Goal: Task Accomplishment & Management: Complete application form

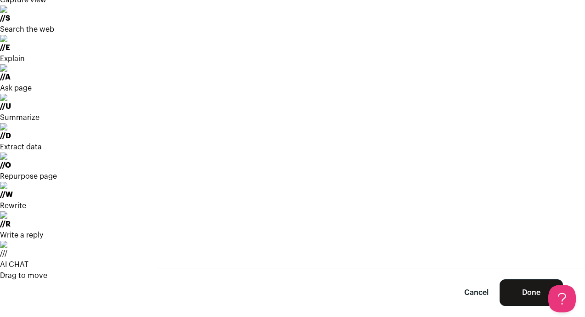
scroll to position [66, 0]
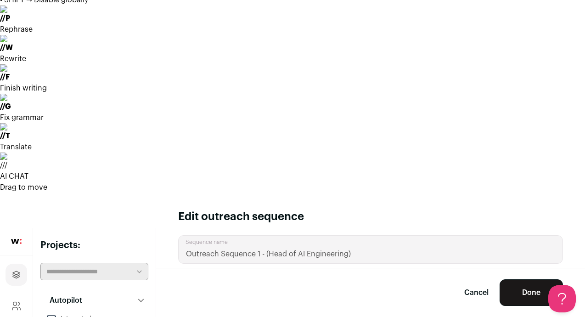
scroll to position [0, 0]
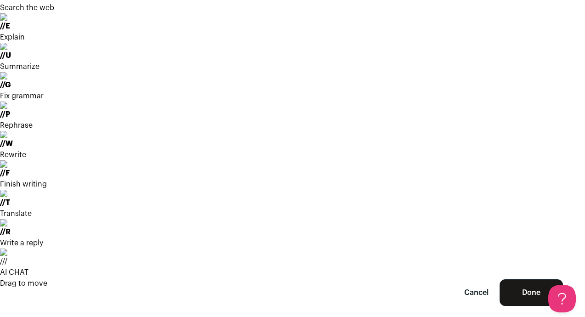
drag, startPoint x: 232, startPoint y: 240, endPoint x: 174, endPoint y: 169, distance: 91.5
copy div "**********"
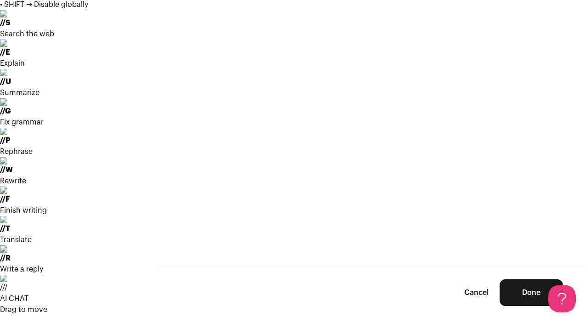
paste input "AI Architect Wanted: Build the World’s First “Resolution Engine” (Equity +"
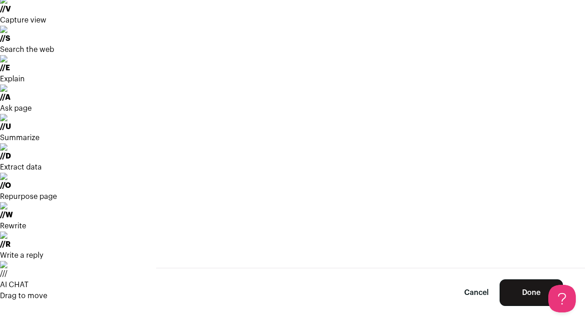
scroll to position [46, 0]
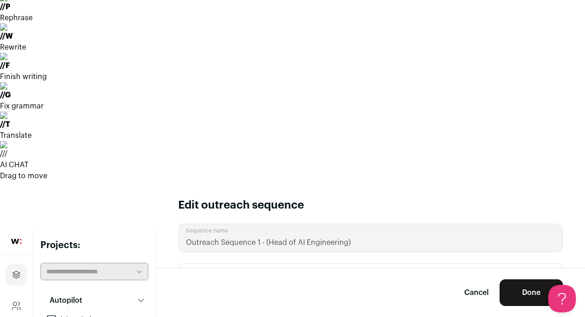
click at [477, 297] on input "AI Architect Wanted: Build the World’s First “Resolution Engine” (Equity + Impa…" at bounding box center [371, 311] width 362 height 28
type input "AI Architect Wanted: Build the World’s First “Resolution Engine” (Equity + Impa…"
click at [369, 275] on div "Stage 1" at bounding box center [371, 280] width 362 height 11
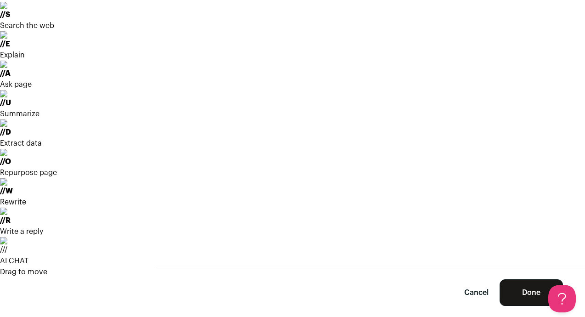
scroll to position [68, 0]
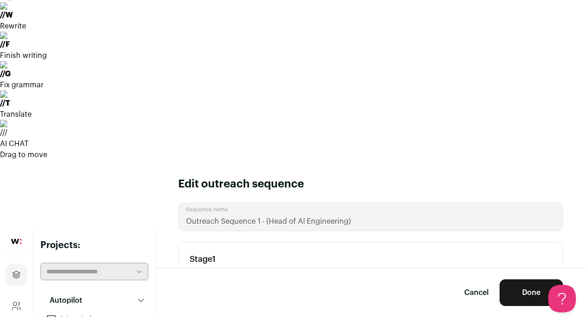
scroll to position [8, 0]
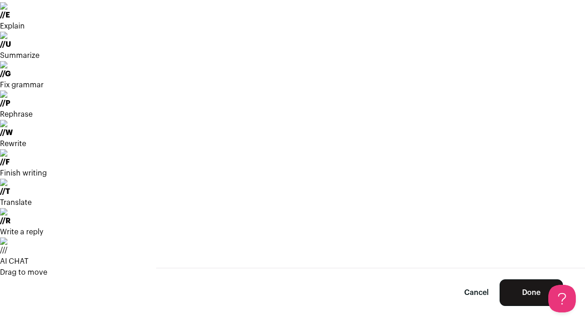
drag, startPoint x: 454, startPoint y: 193, endPoint x: 342, endPoint y: 192, distance: 112.6
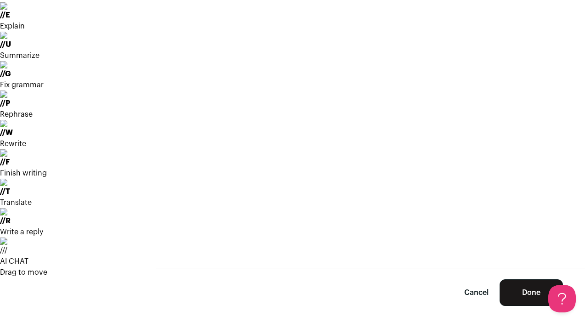
drag, startPoint x: 453, startPoint y: 193, endPoint x: 347, endPoint y: 195, distance: 106.2
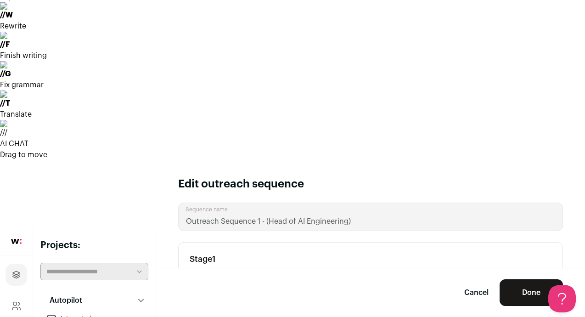
scroll to position [0, 0]
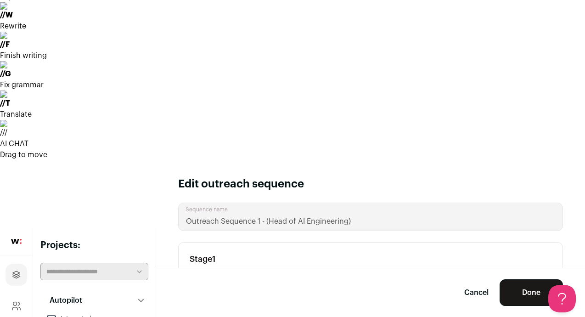
scroll to position [83, 0]
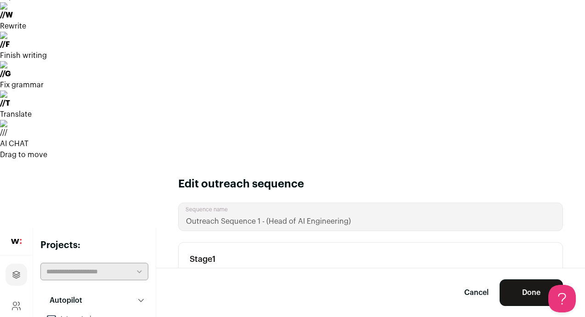
drag, startPoint x: 544, startPoint y: 209, endPoint x: 550, endPoint y: 209, distance: 5.5
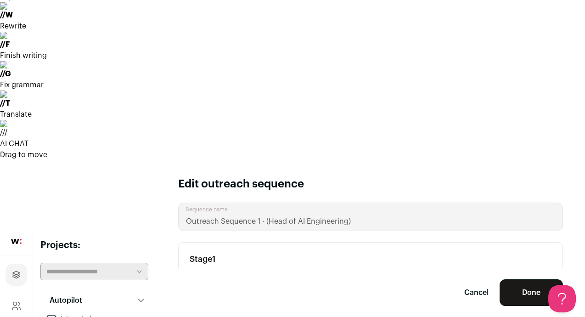
scroll to position [93, 0]
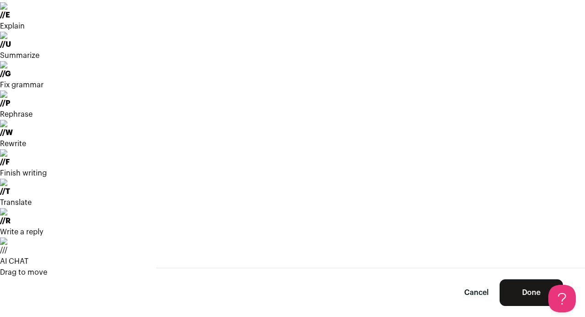
drag, startPoint x: 244, startPoint y: 230, endPoint x: 180, endPoint y: 155, distance: 98.8
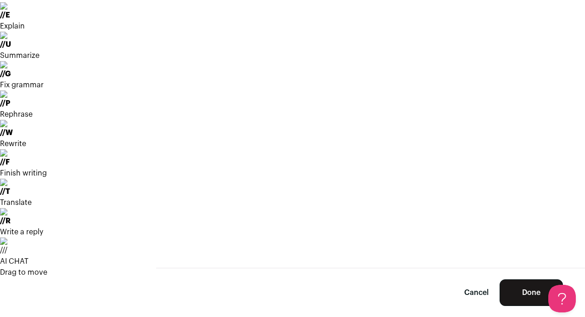
drag, startPoint x: 257, startPoint y: 231, endPoint x: 180, endPoint y: 221, distance: 77.3
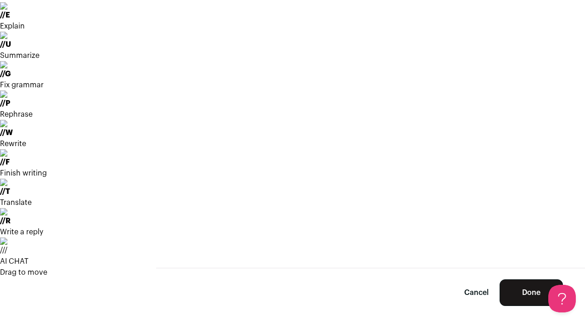
drag, startPoint x: 207, startPoint y: 229, endPoint x: 334, endPoint y: 228, distance: 126.4
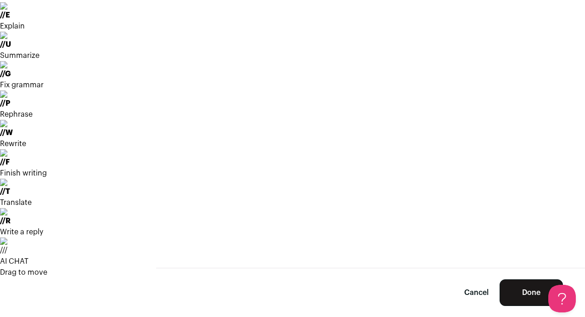
drag, startPoint x: 468, startPoint y: 217, endPoint x: 482, endPoint y: 236, distance: 22.7
drag, startPoint x: 288, startPoint y: 231, endPoint x: 220, endPoint y: 228, distance: 68.5
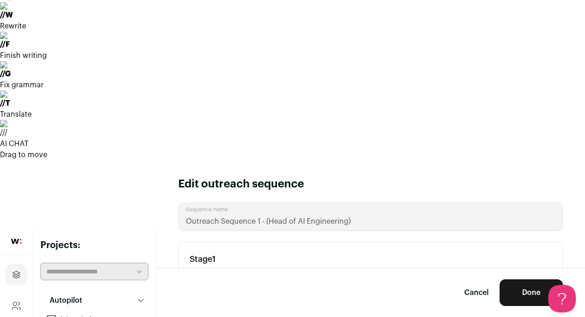
scroll to position [115, 0]
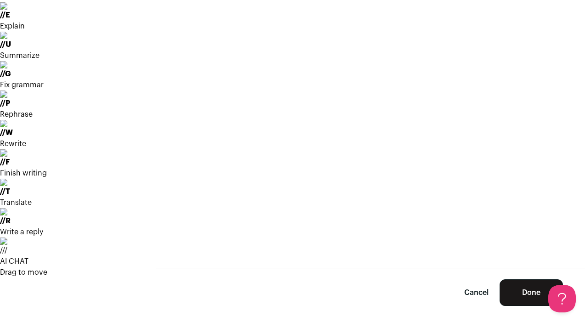
drag, startPoint x: 249, startPoint y: 223, endPoint x: 182, endPoint y: 217, distance: 66.4
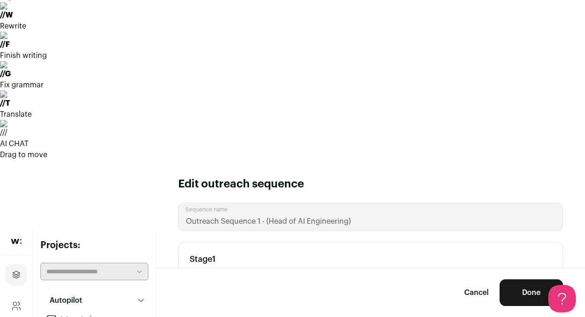
scroll to position [145, 0]
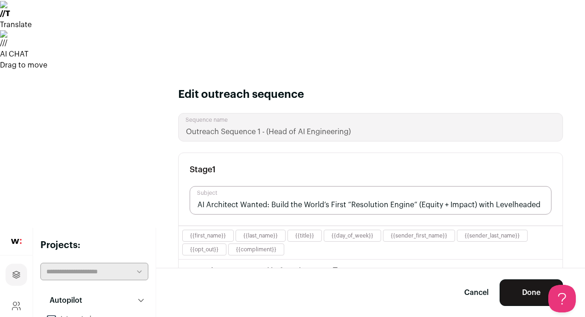
scroll to position [158, 0]
click at [363, 313] on em "**********" at bounding box center [370, 322] width 360 height 18
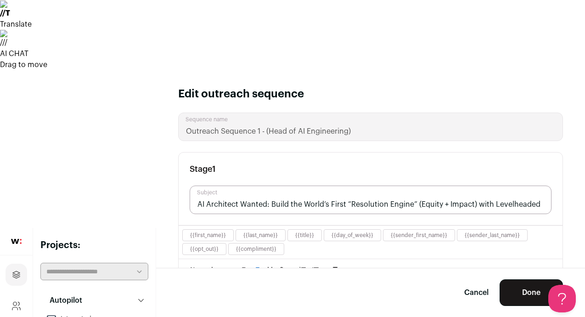
scroll to position [80, 0]
click at [279, 308] on div "**********" at bounding box center [371, 313] width 362 height 11
click at [307, 308] on div "**********" at bounding box center [371, 313] width 362 height 11
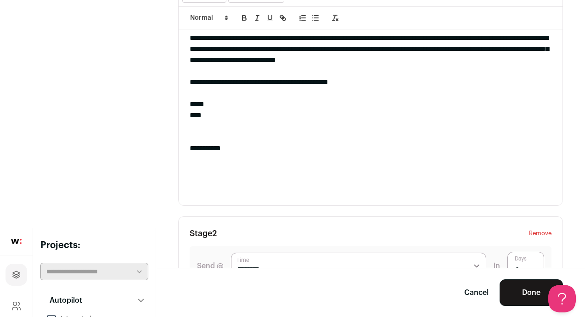
scroll to position [45, 0]
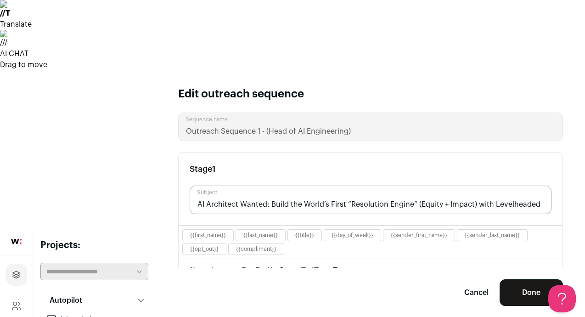
scroll to position [157, 0]
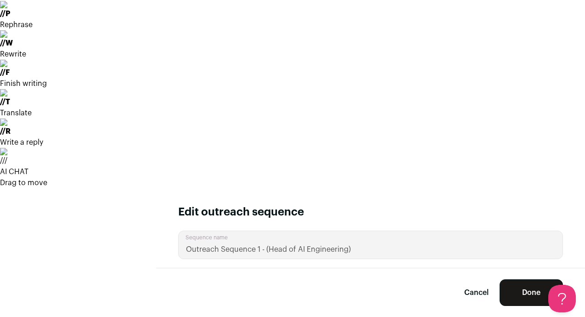
drag, startPoint x: 380, startPoint y: 139, endPoint x: 261, endPoint y: 138, distance: 118.6
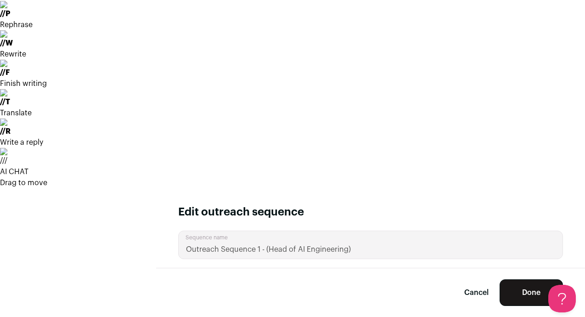
drag, startPoint x: 375, startPoint y: 137, endPoint x: 262, endPoint y: 141, distance: 112.6
copy div "**********"
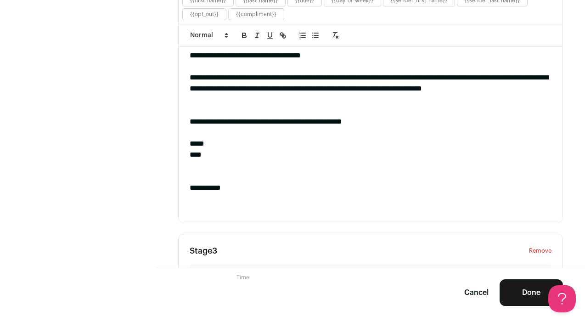
scroll to position [877, 0]
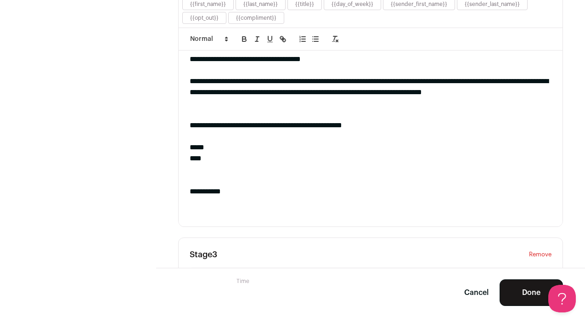
drag, startPoint x: 376, startPoint y: 113, endPoint x: 324, endPoint y: 113, distance: 52.4
